Goal: Task Accomplishment & Management: Use online tool/utility

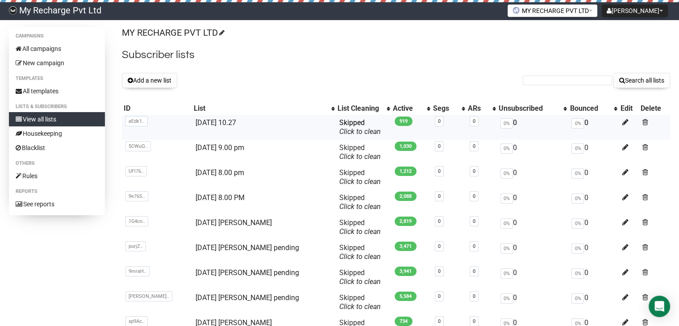
click at [230, 126] on td "[DATE] 10.27" at bounding box center [264, 127] width 144 height 25
copy link "[DATE] 10.27"
click at [155, 81] on button "Add a new list" at bounding box center [149, 80] width 55 height 15
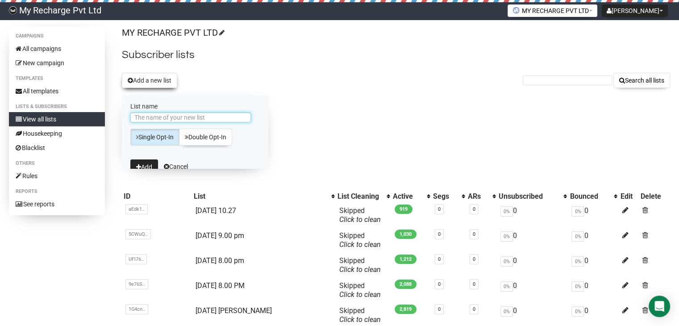
paste input "[DATE] 10.27"
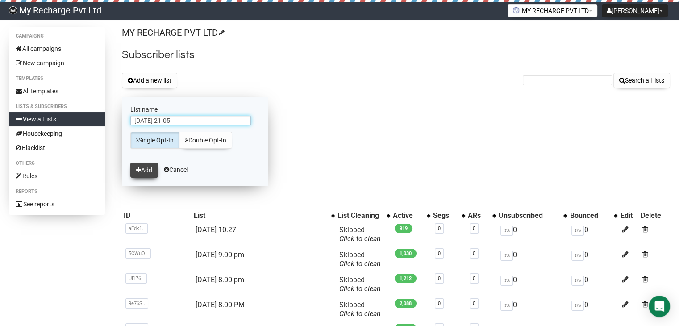
type input "[DATE] 21.05"
click at [144, 167] on button "Add" at bounding box center [144, 170] width 28 height 15
